Goal: Task Accomplishment & Management: Manage account settings

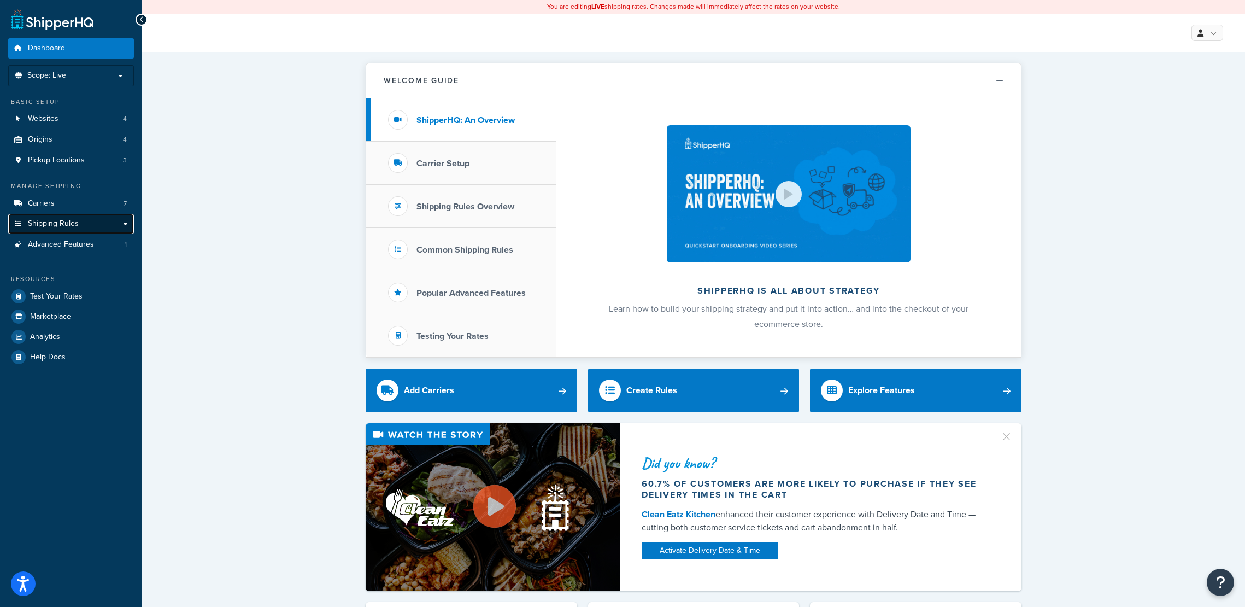
click at [115, 221] on link "Shipping Rules" at bounding box center [71, 224] width 126 height 20
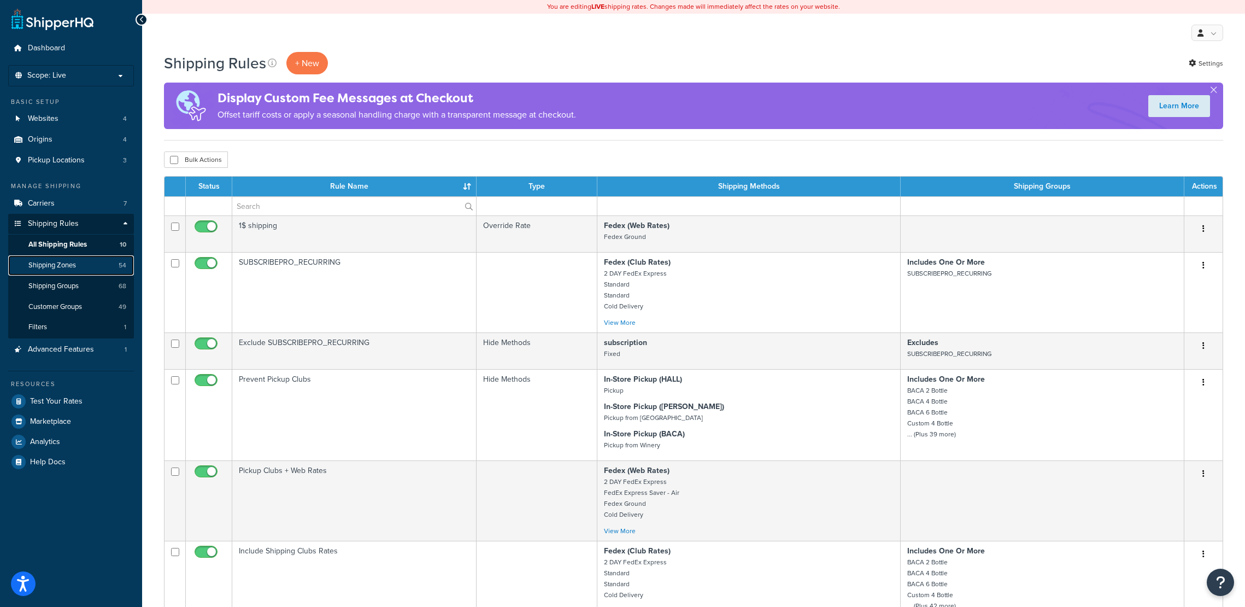
click at [40, 268] on span "Shipping Zones" at bounding box center [52, 265] width 48 height 9
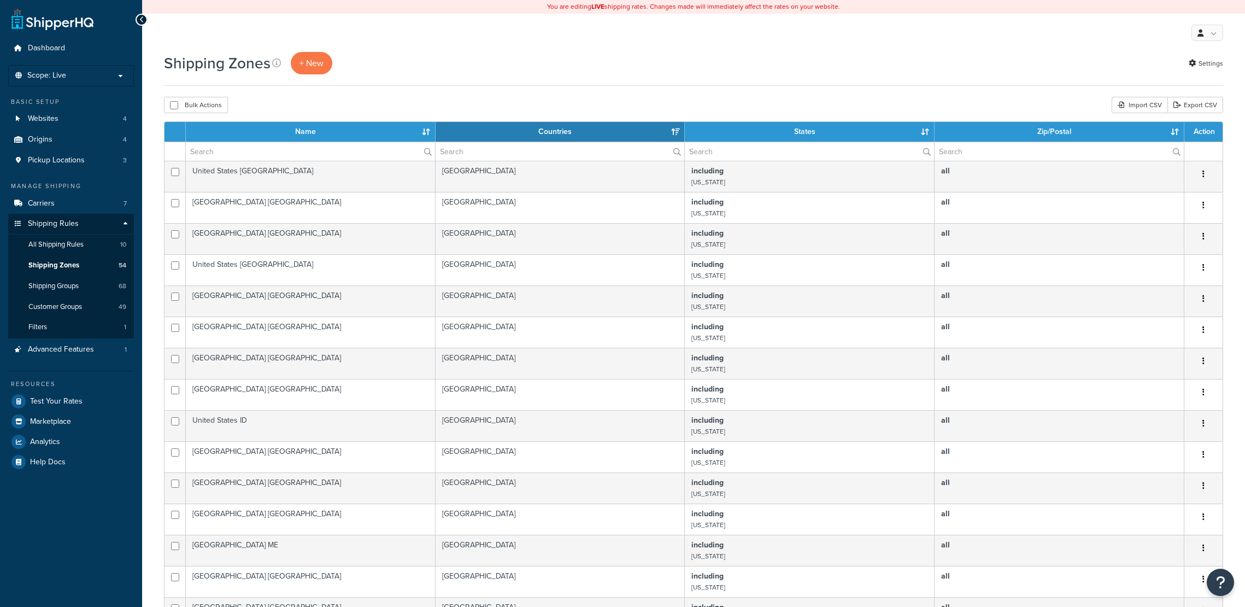
select select "15"
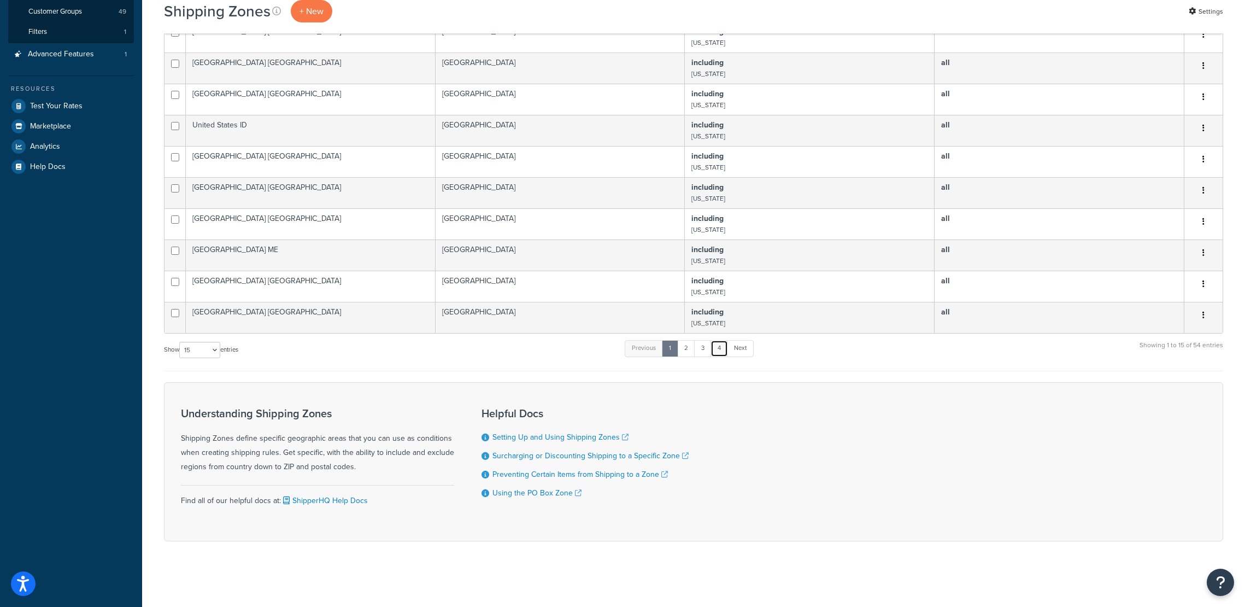
click at [721, 344] on link "4" at bounding box center [719, 348] width 17 height 16
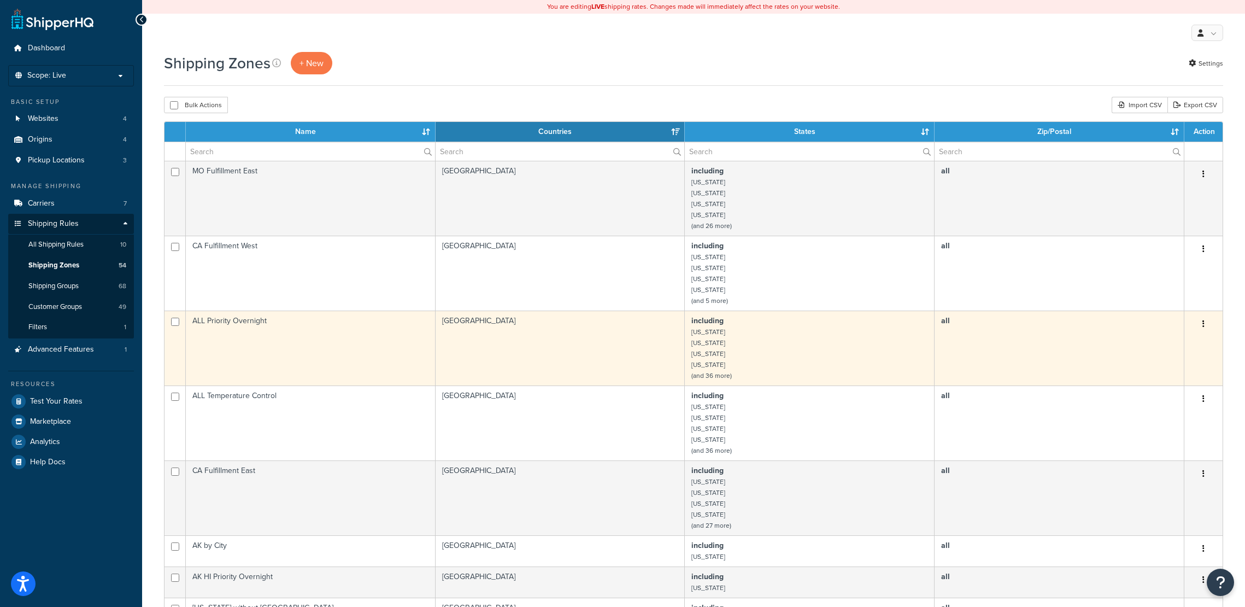
click at [254, 335] on td "ALL Priority Overnight" at bounding box center [311, 347] width 250 height 75
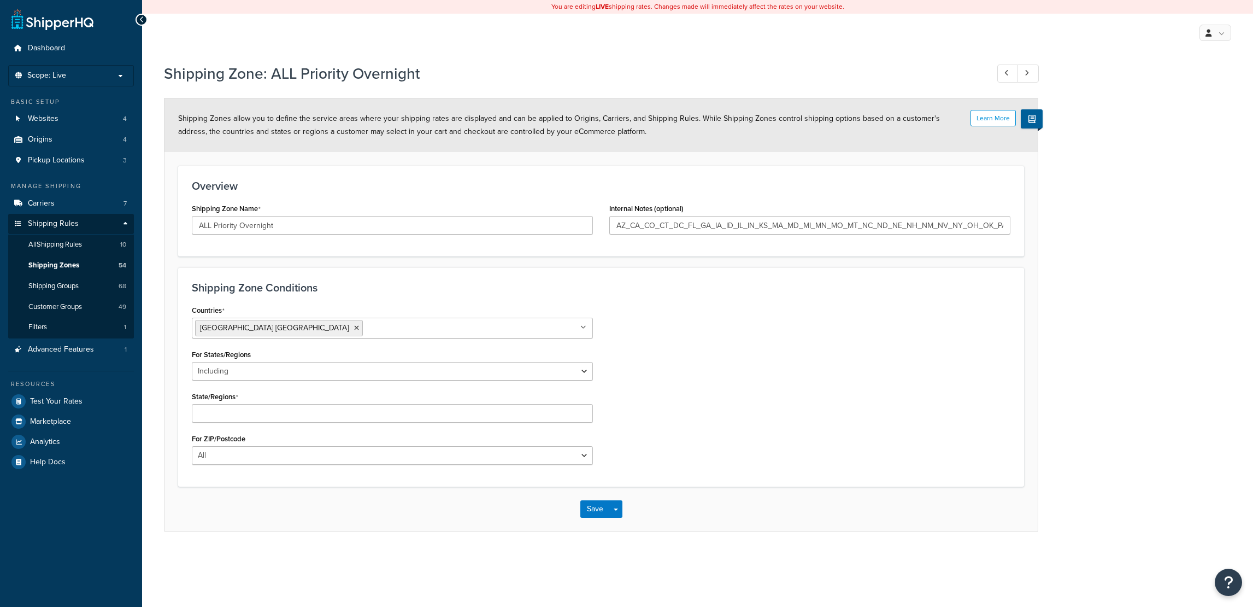
select select "including"
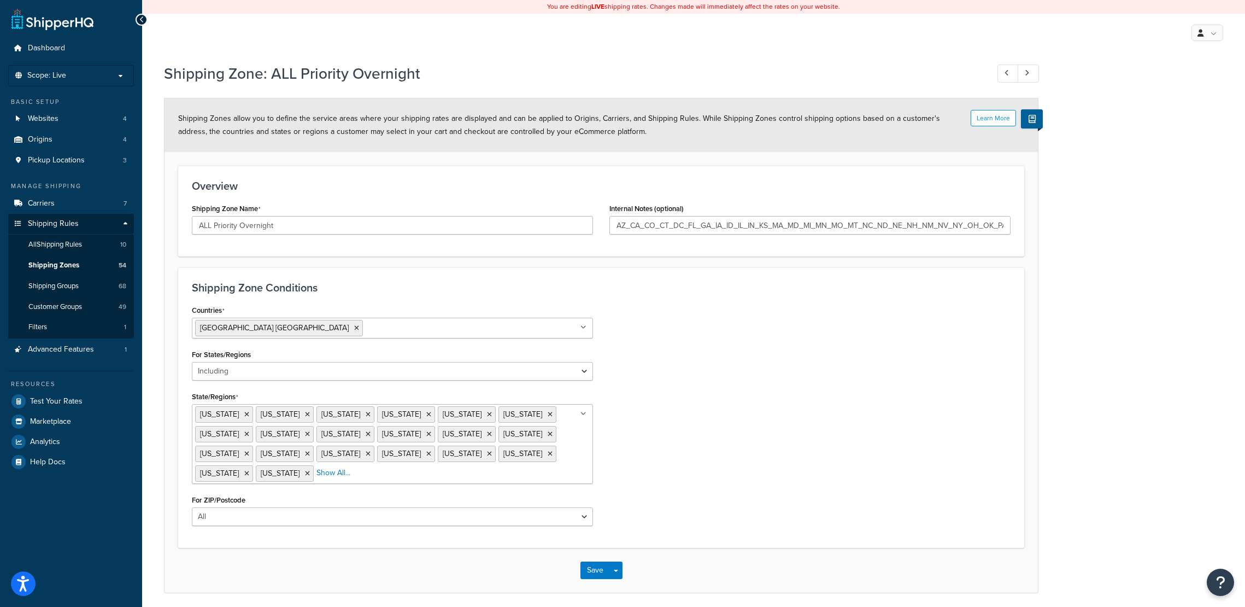
click at [312, 476] on ul "[US_STATE] [US_STATE] [US_STATE] [US_STATE] [US_STATE][GEOGRAPHIC_DATA] [US_STA…" at bounding box center [392, 444] width 401 height 80
click at [855, 377] on div "Countries United States USA All Countries ALL Afghanistan AFG Albania ALB Alger…" at bounding box center [601, 418] width 835 height 232
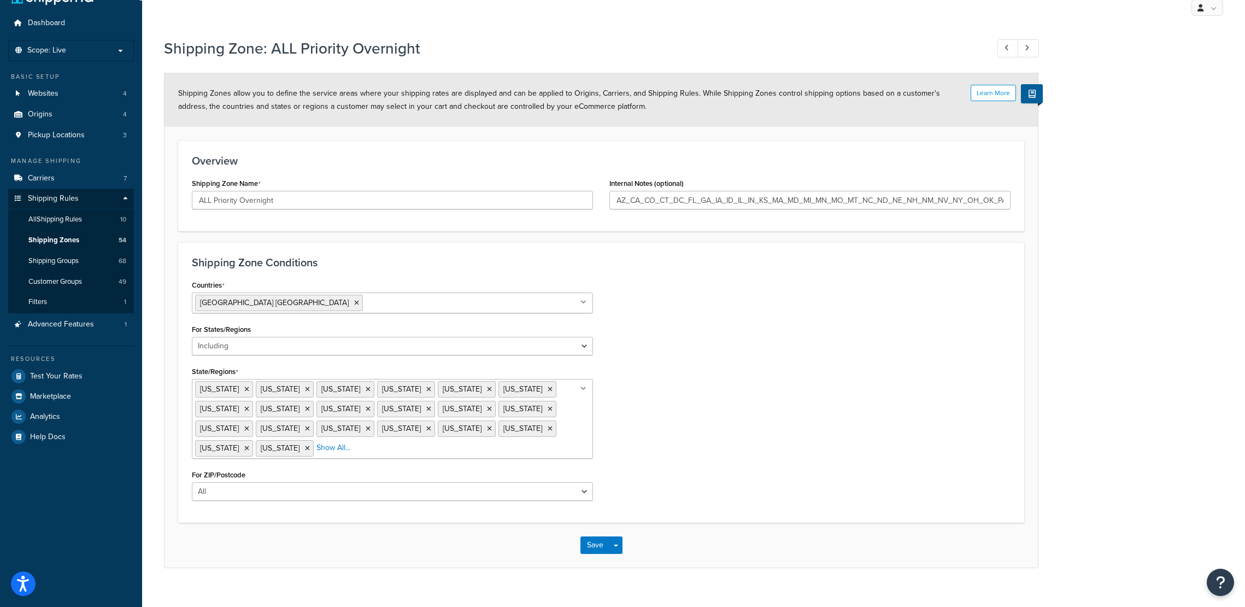
scroll to position [38, 0]
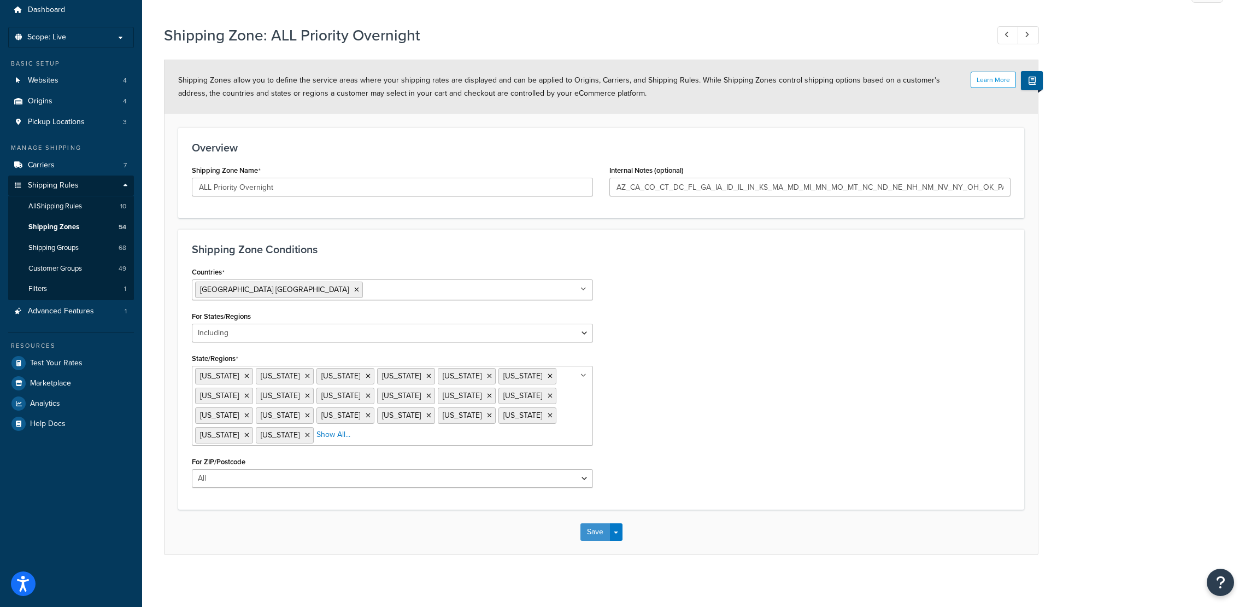
click at [600, 537] on button "Save" at bounding box center [595, 531] width 30 height 17
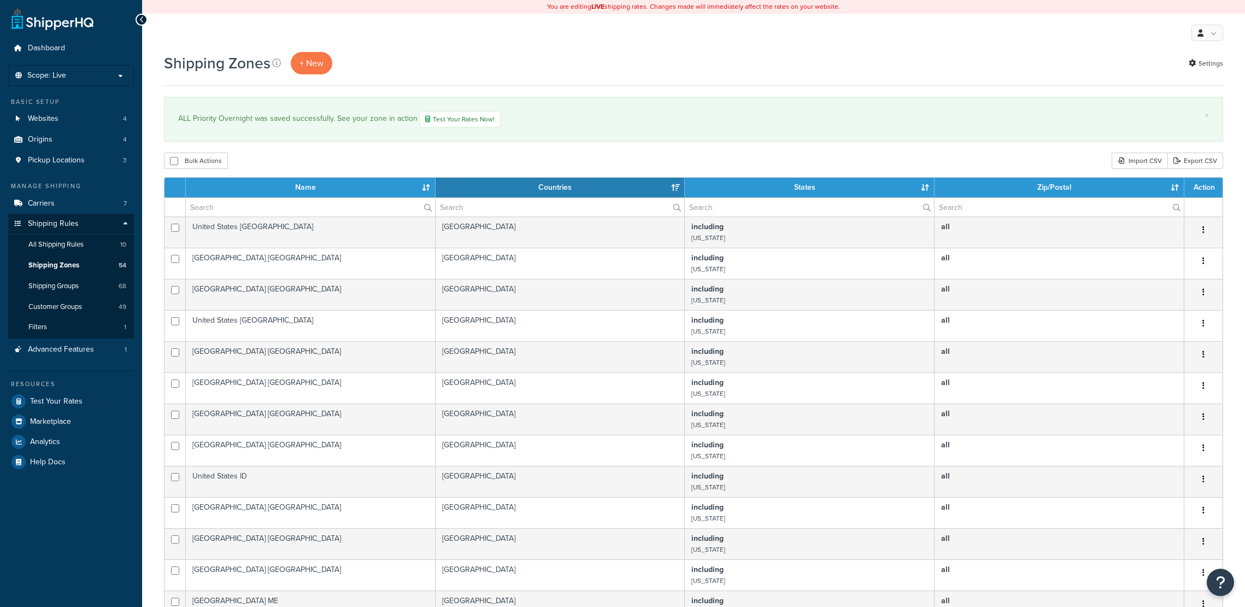
select select "15"
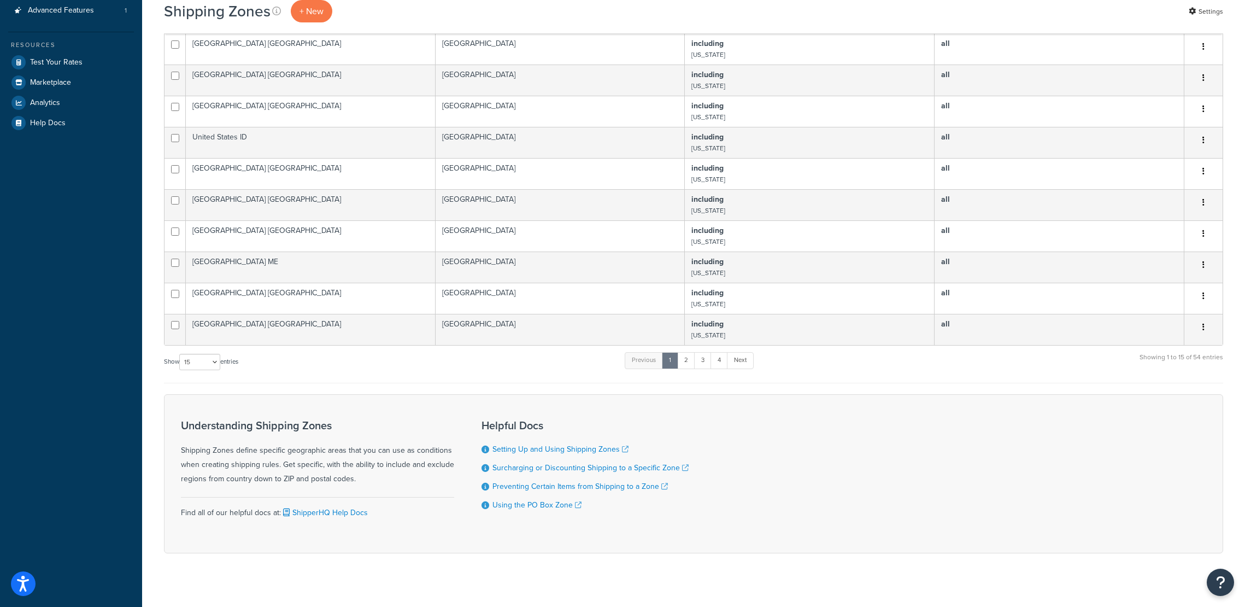
scroll to position [351, 0]
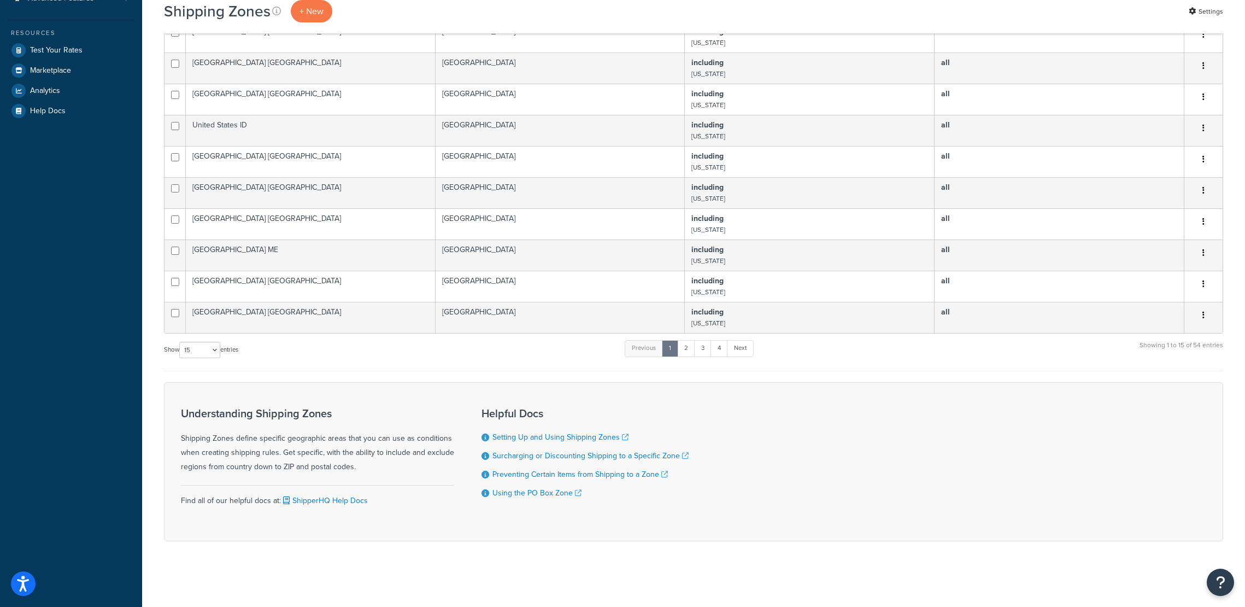
click at [719, 358] on ul "Previous 1 2 3 4 Next" at bounding box center [689, 350] width 128 height 21
click at [717, 351] on link "4" at bounding box center [719, 348] width 17 height 16
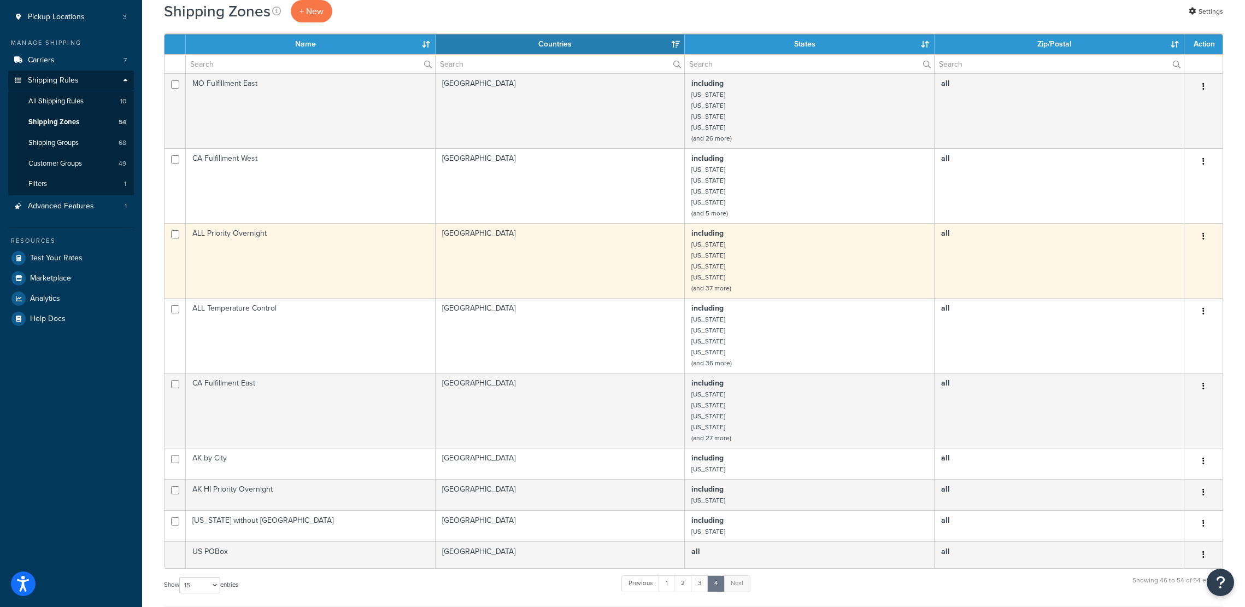
scroll to position [24, 0]
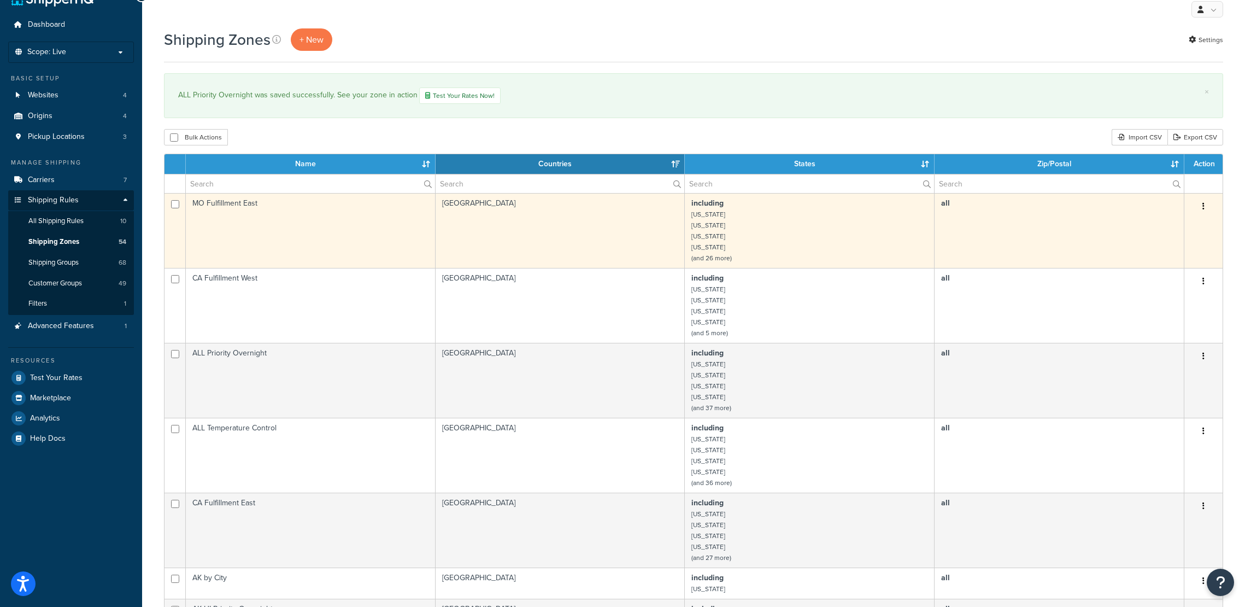
click at [237, 218] on td "MO Fulfillment East" at bounding box center [311, 230] width 250 height 75
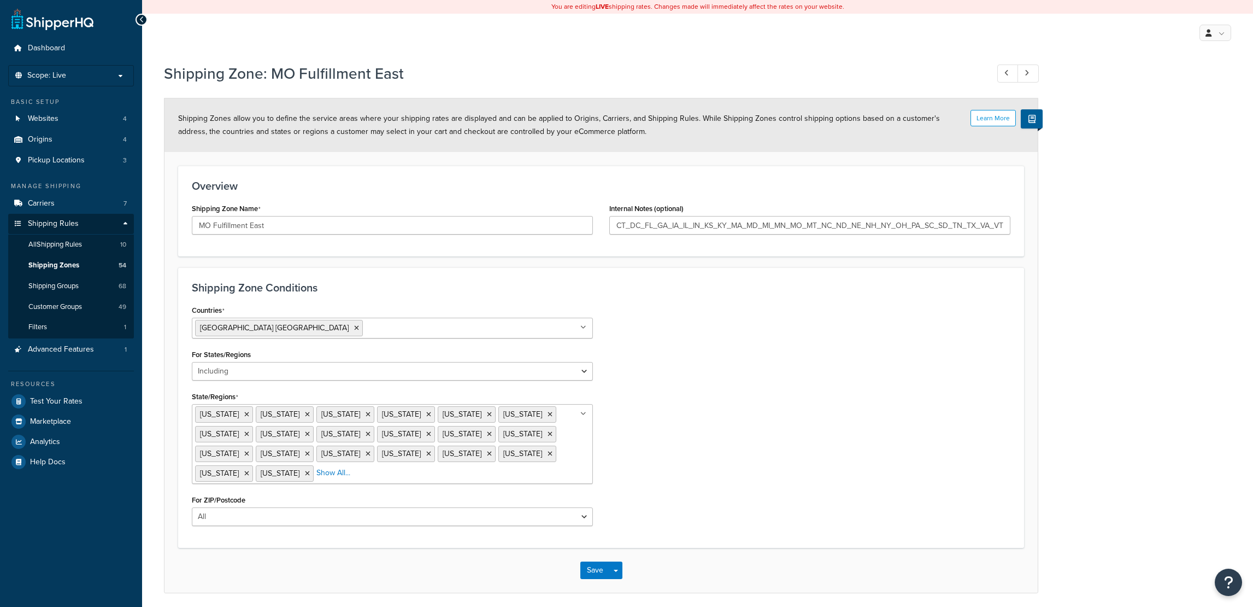
select select "including"
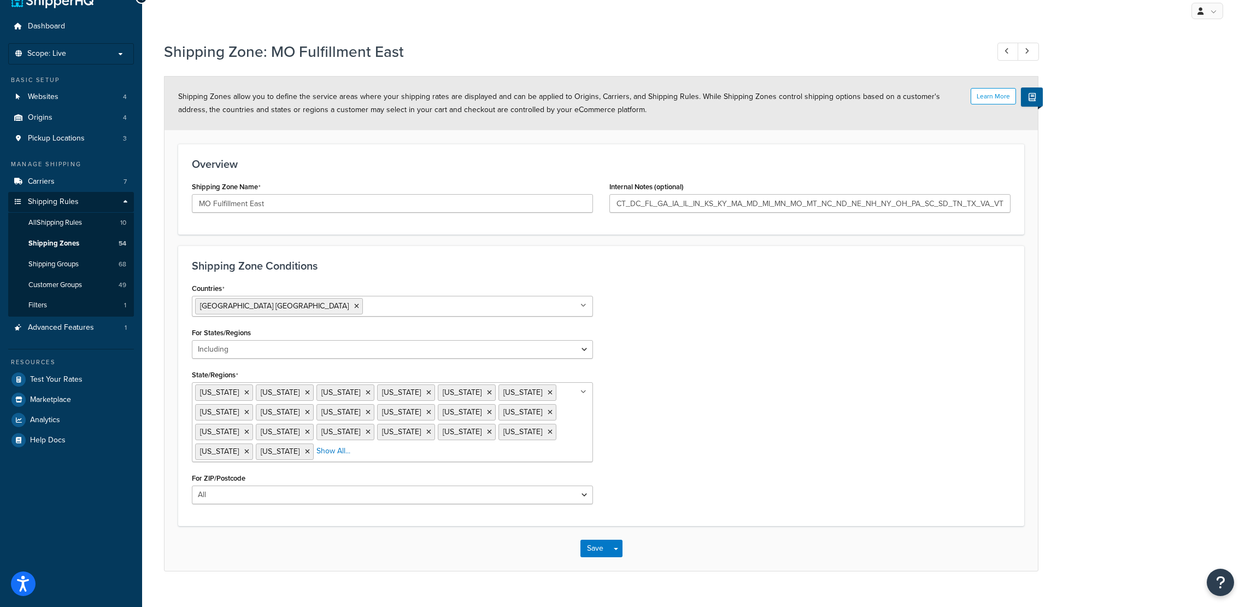
scroll to position [41, 0]
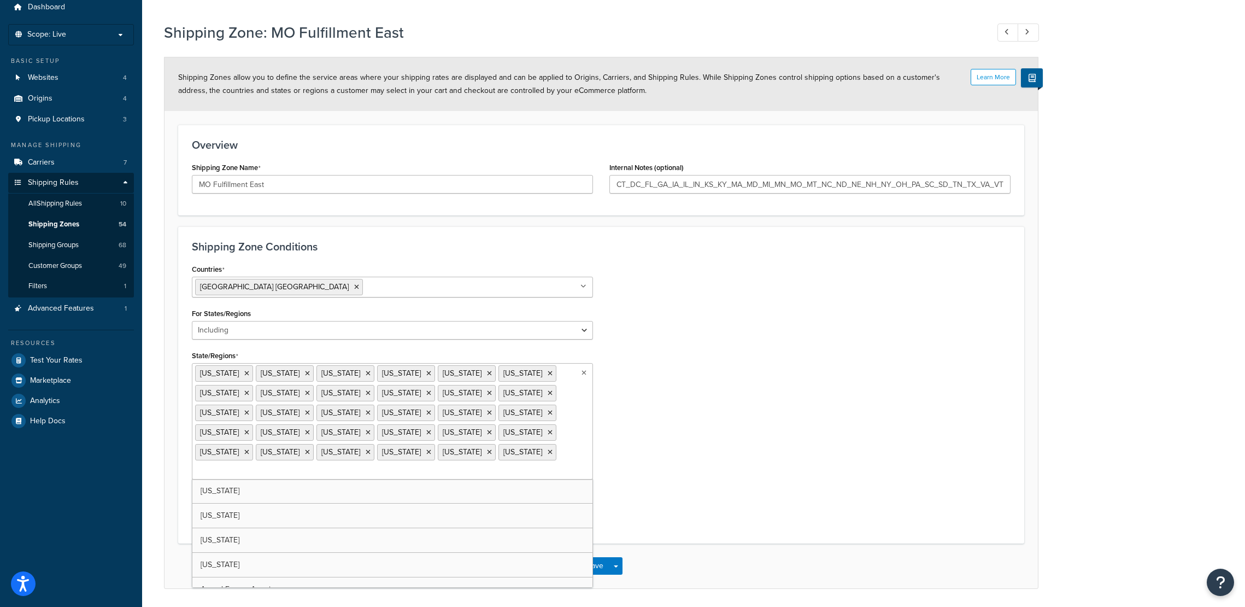
click at [318, 432] on ul "[US_STATE] [US_STATE] [US_STATE][GEOGRAPHIC_DATA] [US_STATE] [US_STATE] [US_STA…" at bounding box center [392, 421] width 401 height 116
click at [654, 532] on form "Learn More Shipping Zones allow you to define the service areas where your ship…" at bounding box center [601, 323] width 873 height 533
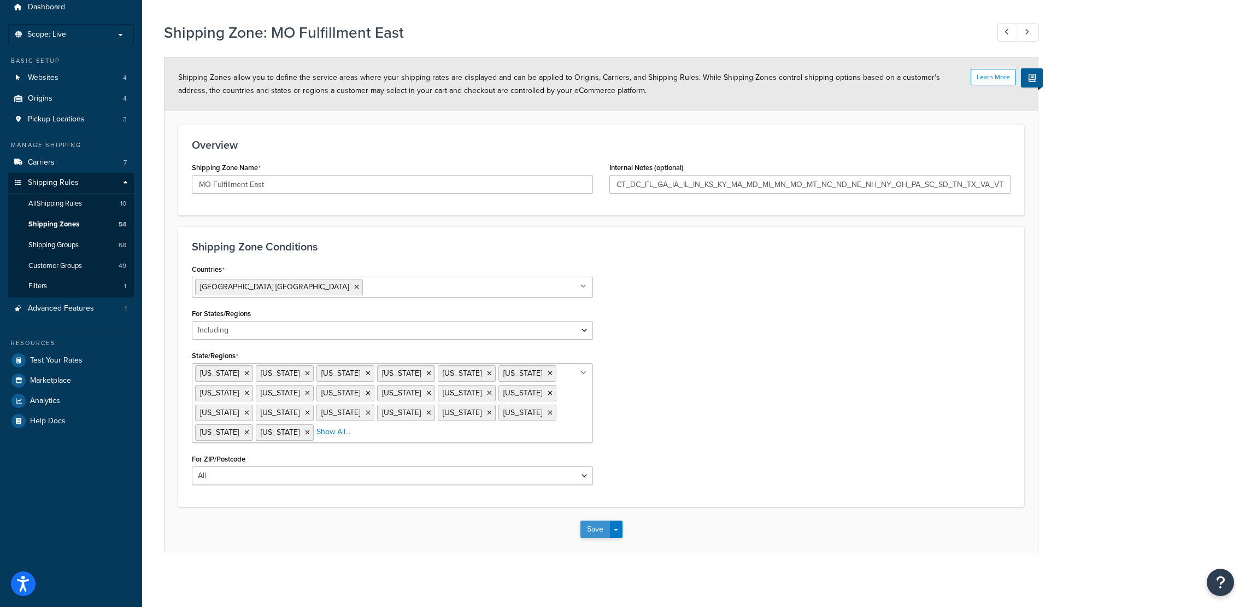
click at [588, 521] on button "Save" at bounding box center [595, 528] width 30 height 17
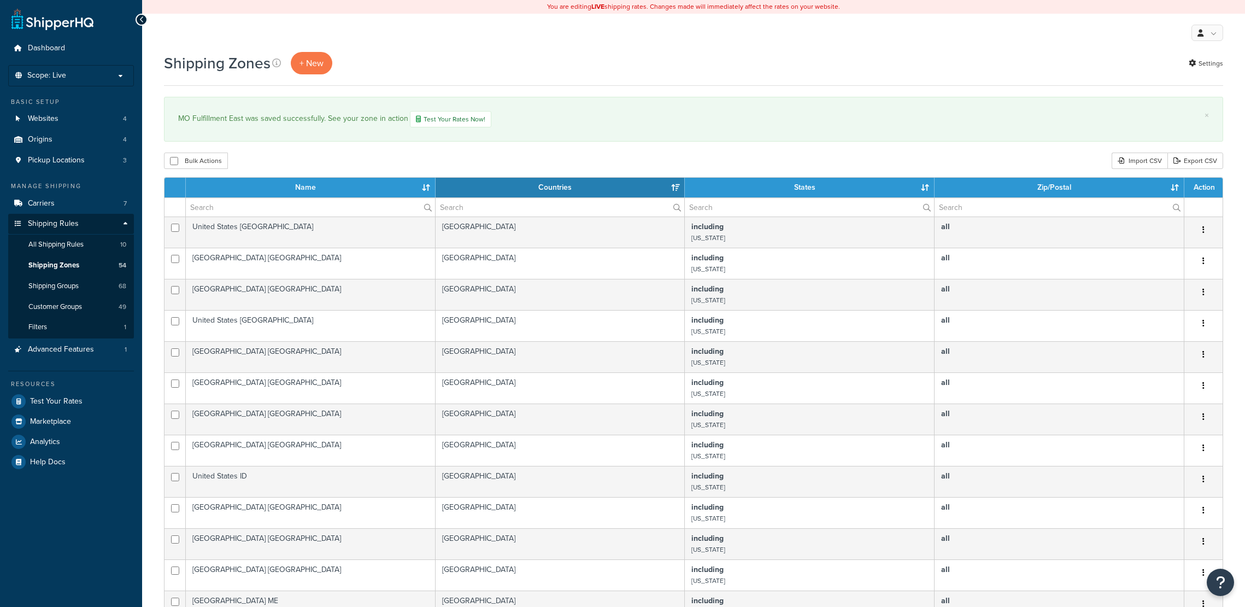
select select "15"
